Goal: Find specific page/section: Find specific page/section

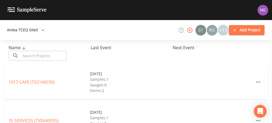
click at [31, 54] on input "text" at bounding box center [44, 56] width 46 height 10
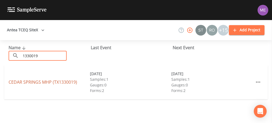
type input "1330019"
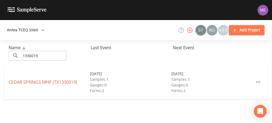
click at [36, 84] on link "CEDAR SPRINGS MHP (TX1330019)" at bounding box center [43, 82] width 68 height 6
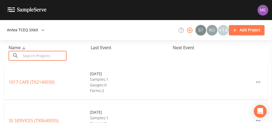
click at [30, 56] on input "text" at bounding box center [44, 56] width 46 height 10
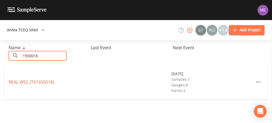
type input "1930018"
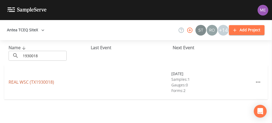
click at [43, 83] on link "REAL WSC (TX1930018)" at bounding box center [31, 82] width 45 height 6
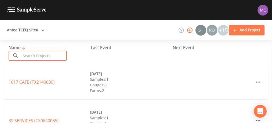
click at [38, 54] on input "text" at bounding box center [44, 56] width 46 height 10
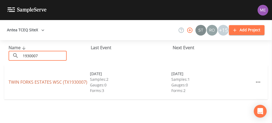
type input "1930007"
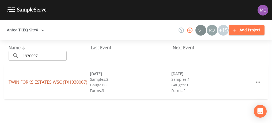
click at [47, 83] on link "TWIN FORKS ESTATES WSC (TX1930007)" at bounding box center [48, 82] width 79 height 6
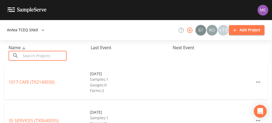
click at [28, 55] on input "text" at bounding box center [44, 56] width 46 height 10
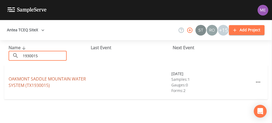
type input "1930015"
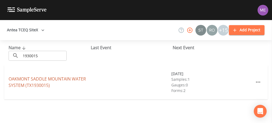
click at [36, 77] on link "OAKMONT SADDLE MOUNTAIN WATER SYSTEM (TX1930015)" at bounding box center [47, 82] width 77 height 12
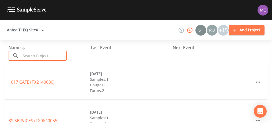
click at [37, 58] on input "text" at bounding box center [44, 56] width 46 height 10
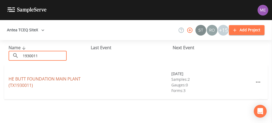
type input "1930011"
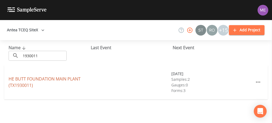
click at [38, 78] on link "HE BUTT FOUNDATION MAIN PLANT (TX1930011)" at bounding box center [45, 82] width 72 height 12
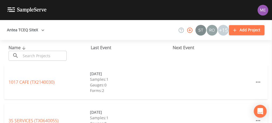
click at [31, 53] on input "text" at bounding box center [44, 56] width 46 height 10
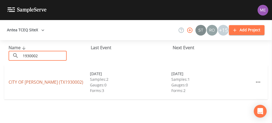
type input "1930002"
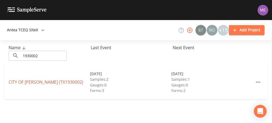
click at [32, 82] on link "CITY OF [PERSON_NAME] (TX1930002)" at bounding box center [46, 82] width 75 height 6
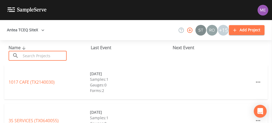
click at [48, 57] on input "text" at bounding box center [44, 56] width 46 height 10
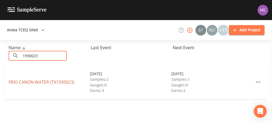
type input "1930023"
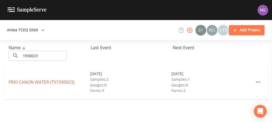
click at [51, 81] on link "FRIO CANON WATER (TX1930023)" at bounding box center [42, 82] width 66 height 6
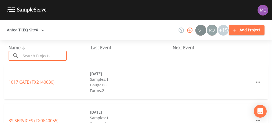
click at [61, 57] on input "text" at bounding box center [44, 56] width 46 height 10
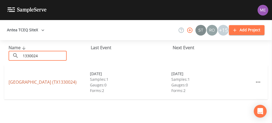
type input "1330024"
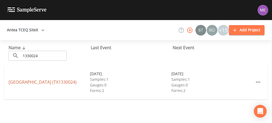
click at [62, 79] on link "WOODHAVEN MOBILE HOME PARK (TX1330024)" at bounding box center [43, 82] width 68 height 6
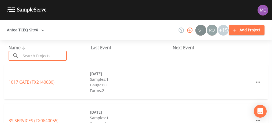
click at [49, 54] on input "text" at bounding box center [44, 56] width 46 height 10
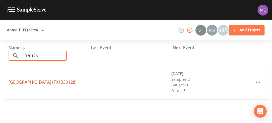
type input "1330128"
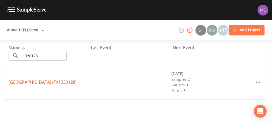
click at [41, 82] on link "[GEOGRAPHIC_DATA] (TX1330128)" at bounding box center [43, 82] width 68 height 6
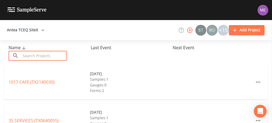
click at [46, 53] on input "text" at bounding box center [44, 56] width 46 height 10
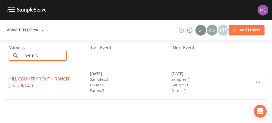
type input "1330103"
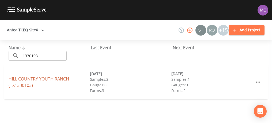
click at [39, 79] on link "[GEOGRAPHIC_DATA] (TX1330103)" at bounding box center [39, 82] width 60 height 12
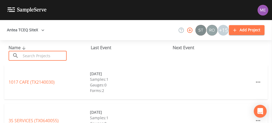
click at [59, 53] on input "text" at bounding box center [44, 56] width 46 height 10
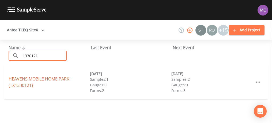
type input "1330121"
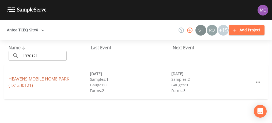
click at [59, 78] on link "[GEOGRAPHIC_DATA] (TX1330121)" at bounding box center [39, 82] width 61 height 12
